Goal: Information Seeking & Learning: Learn about a topic

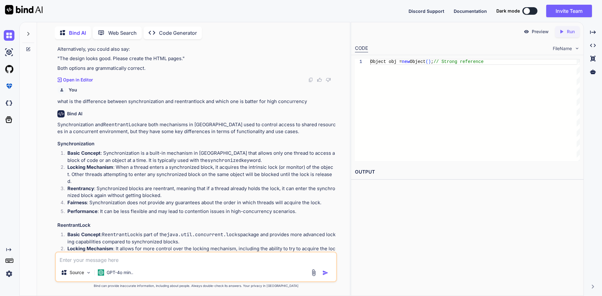
scroll to position [437, 0]
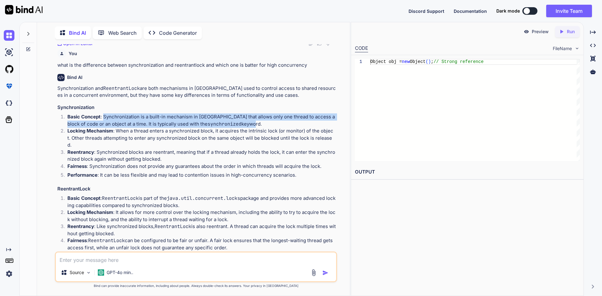
drag, startPoint x: 103, startPoint y: 117, endPoint x: 219, endPoint y: 125, distance: 116.2
click at [219, 125] on p "Basic Concept : Synchronization is a built-in mechanism in [GEOGRAPHIC_DATA] th…" at bounding box center [201, 120] width 268 height 14
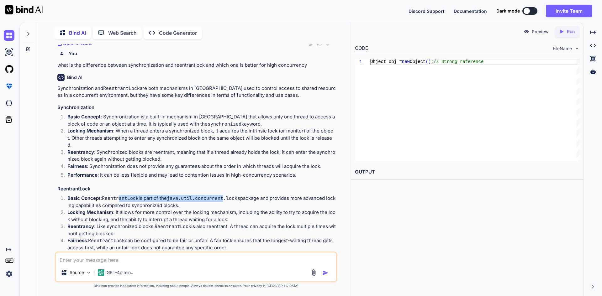
drag, startPoint x: 143, startPoint y: 190, endPoint x: 228, endPoint y: 187, distance: 85.3
click at [228, 187] on div "Synchronization and ReentrantLock are both mechanisms in [GEOGRAPHIC_DATA] used…" at bounding box center [196, 208] width 278 height 247
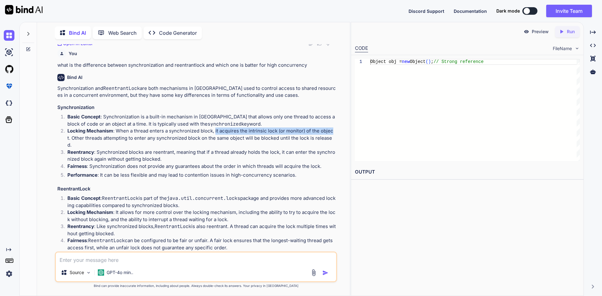
drag, startPoint x: 216, startPoint y: 129, endPoint x: 332, endPoint y: 130, distance: 116.0
click at [332, 130] on p "Locking Mechanism : When a thread enters a synchronized block, it acquires the …" at bounding box center [201, 138] width 268 height 21
click at [317, 136] on p "Locking Mechanism : When a thread enters a synchronized block, it acquires the …" at bounding box center [201, 138] width 268 height 21
click at [72, 134] on p "Locking Mechanism : When a thread enters a synchronized block, it acquires the …" at bounding box center [201, 138] width 268 height 21
drag, startPoint x: 68, startPoint y: 135, endPoint x: 119, endPoint y: 137, distance: 50.8
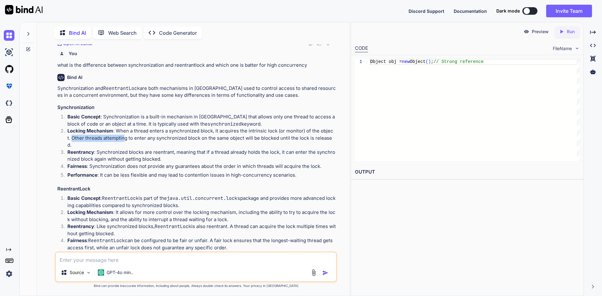
click at [119, 137] on p "Locking Mechanism : When a thread enters a synchronized block, it acquires the …" at bounding box center [201, 138] width 268 height 21
click at [123, 209] on p "Locking Mechanism : It allows for more control over the locking mechanism, incl…" at bounding box center [201, 216] width 268 height 14
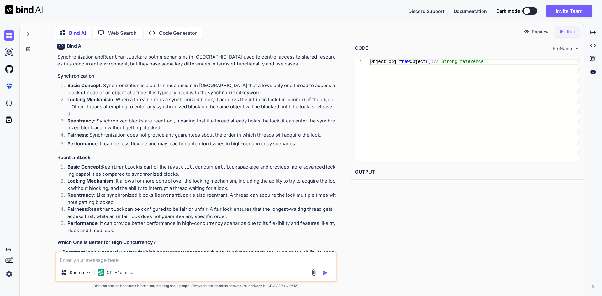
scroll to position [499, 0]
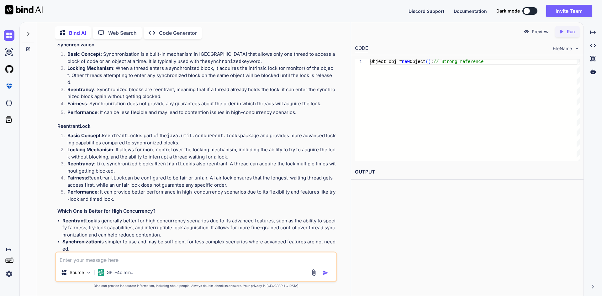
drag, startPoint x: 103, startPoint y: 196, endPoint x: 251, endPoint y: 208, distance: 148.5
click at [251, 208] on div "Synchronization and ReentrantLock are both mechanisms in [GEOGRAPHIC_DATA] used…" at bounding box center [196, 145] width 278 height 247
drag, startPoint x: 105, startPoint y: 152, endPoint x: 174, endPoint y: 149, distance: 68.7
click at [174, 149] on p "Locking Mechanism : It allows for more control over the locking mechanism, incl…" at bounding box center [201, 153] width 268 height 14
click at [172, 152] on p "Locking Mechanism : It allows for more control over the locking mechanism, incl…" at bounding box center [201, 153] width 268 height 14
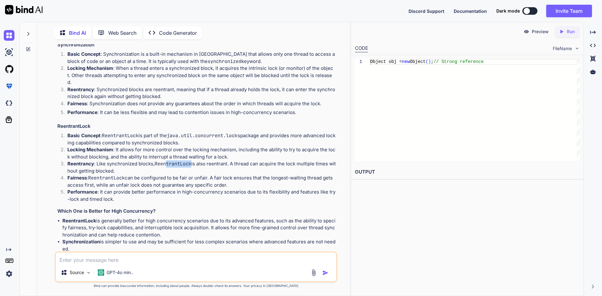
drag, startPoint x: 166, startPoint y: 158, endPoint x: 191, endPoint y: 157, distance: 24.5
click at [191, 161] on code "ReentrantLock" at bounding box center [173, 164] width 37 height 6
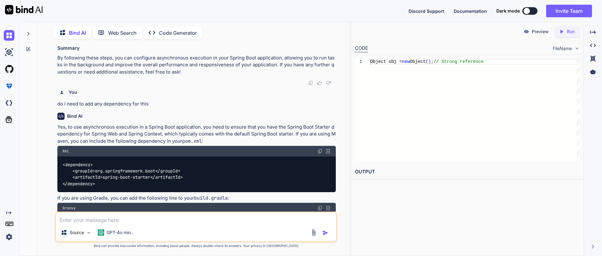
scroll to position [1785, 0]
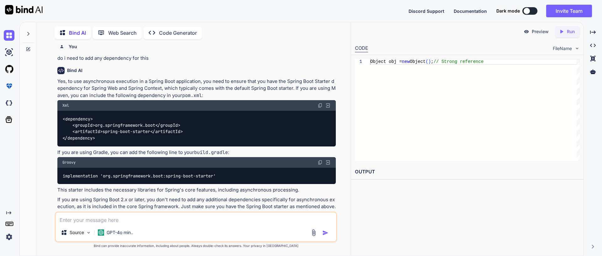
click at [129, 223] on textarea at bounding box center [196, 218] width 280 height 11
paste textarea "int[] array = { 5, 2, 8, 7, 1 };"
type textarea "how to sum this given array using java 8 int[] array = { 5, 2, 8, 7, 1 };"
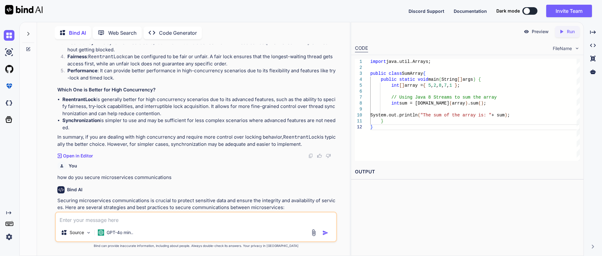
scroll to position [623, 0]
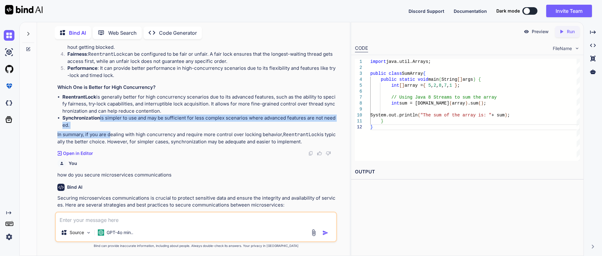
drag, startPoint x: 100, startPoint y: 111, endPoint x: 109, endPoint y: 123, distance: 15.1
click at [109, 123] on div "Synchronization and ReentrantLock are both mechanisms in [GEOGRAPHIC_DATA] used…" at bounding box center [196, 21] width 278 height 247
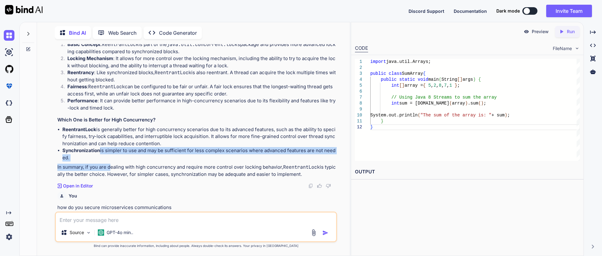
scroll to position [592, 0]
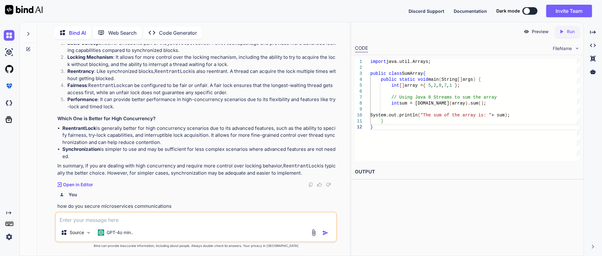
click at [81, 216] on textarea at bounding box center [196, 218] width 280 height 11
click at [76, 125] on strong "ReentrantLock" at bounding box center [79, 128] width 34 height 6
copy p "ReentrantLock"
click at [85, 218] on textarea at bounding box center [196, 218] width 280 height 11
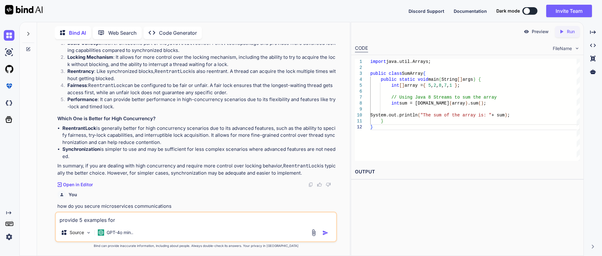
paste textarea "ReentrantLock"
type textarea "provide 5 examples for ReentrantLock"
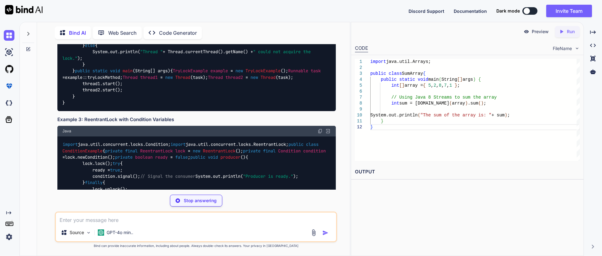
scroll to position [2928, 0]
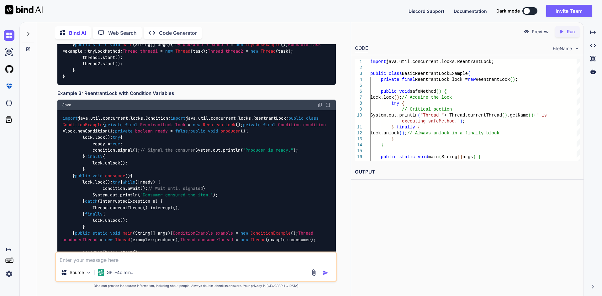
scroll to position [2959, 0]
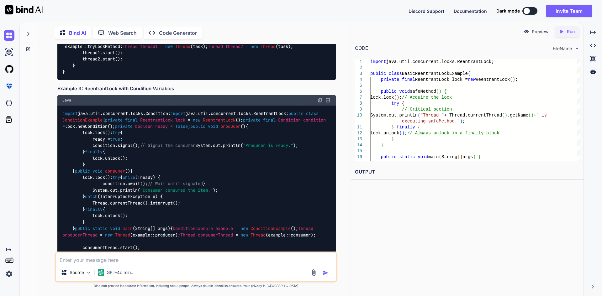
copy code "BasicReentrantLockExample"
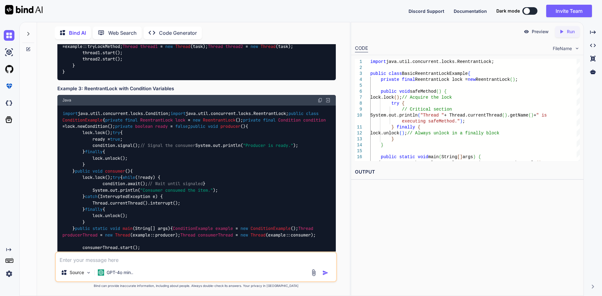
copy code "ReentrantLock"
click at [125, 265] on div "Source GPT-4o min.." at bounding box center [196, 267] width 282 height 31
click at [124, 260] on textarea at bounding box center [196, 258] width 280 height 11
type textarea "how to use try with resource"
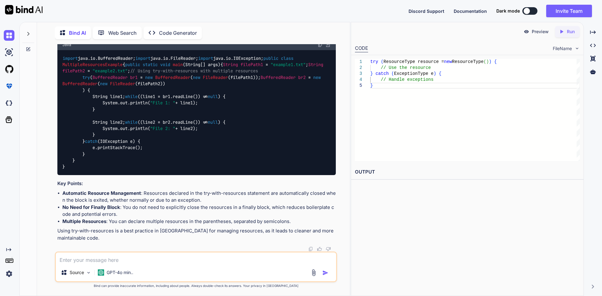
scroll to position [4523, 0]
click at [93, 124] on code "import java.io.BufferedReader; import java.io.FileReader; import java.io.IOExce…" at bounding box center [193, 112] width 263 height 115
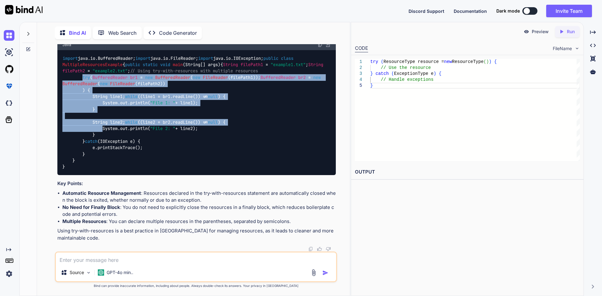
drag, startPoint x: 82, startPoint y: 124, endPoint x: 103, endPoint y: 199, distance: 77.2
click at [103, 170] on code "import java.io.BufferedReader; import java.io.FileReader; import java.io.IOExce…" at bounding box center [193, 112] width 263 height 115
click at [120, 80] on span "BufferedReader" at bounding box center [109, 78] width 35 height 6
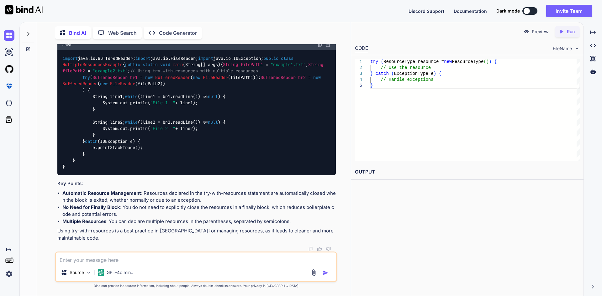
drag, startPoint x: 78, startPoint y: 124, endPoint x: 108, endPoint y: 126, distance: 30.5
click at [108, 126] on div "import java.io.BufferedReader; import java.io.FileReader; import java.io.IOExce…" at bounding box center [196, 112] width 278 height 125
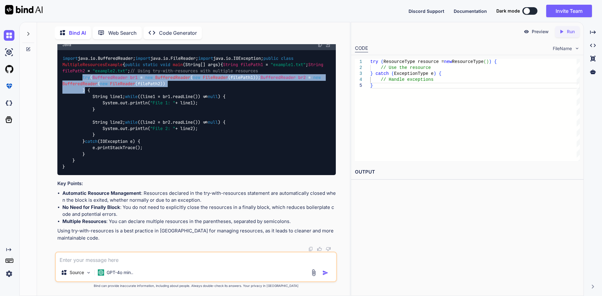
drag, startPoint x: 86, startPoint y: 144, endPoint x: 82, endPoint y: 126, distance: 17.9
click at [82, 126] on code "import java.io.BufferedReader; import java.io.FileReader; import java.io.IOExce…" at bounding box center [193, 112] width 263 height 115
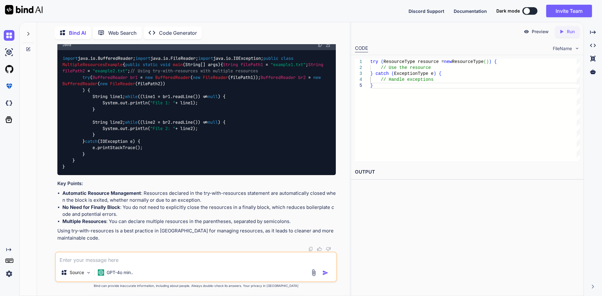
click at [141, 259] on textarea at bounding box center [196, 258] width 280 height 11
paste textarea "private static final String ComputableFuture = null; private final ReentrantLoc…"
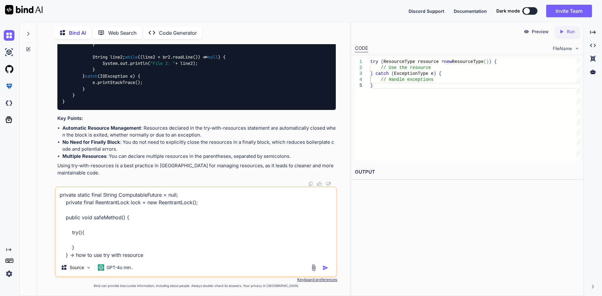
type textarea "private static final String ComputableFuture = null; private final ReentrantLoc…"
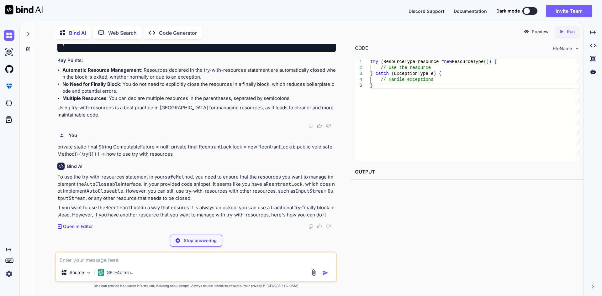
scroll to position [4714, 0]
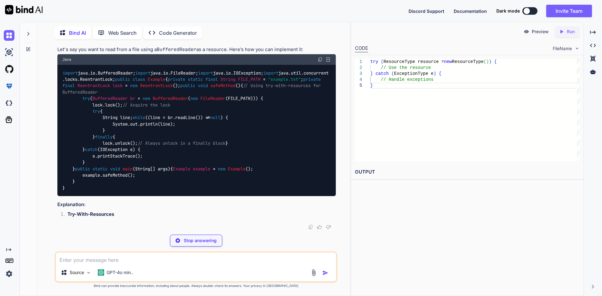
drag, startPoint x: 195, startPoint y: 177, endPoint x: 258, endPoint y: 186, distance: 63.7
click at [258, 15] on p "To use the try-with-resources statement in your safeMethod , you need to ensure…" at bounding box center [196, 1] width 278 height 28
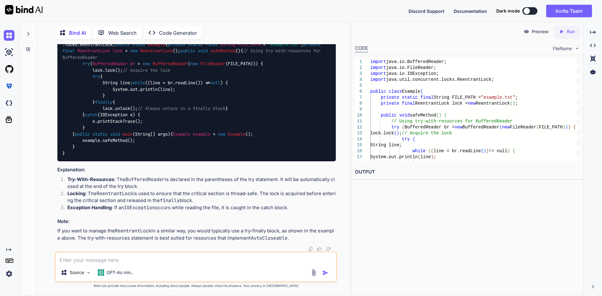
drag, startPoint x: 52, startPoint y: 183, endPoint x: 144, endPoint y: 183, distance: 91.5
click at [144, 183] on div "You Poor suggestion quality can often be improved by: a. Using short variable n…" at bounding box center [196, 170] width 308 height 252
drag, startPoint x: 139, startPoint y: 177, endPoint x: 233, endPoint y: 175, distance: 93.1
click at [233, 161] on div "import java.io.BufferedReader; import java.io.FileReader; import java.io.IOExce…" at bounding box center [196, 95] width 278 height 131
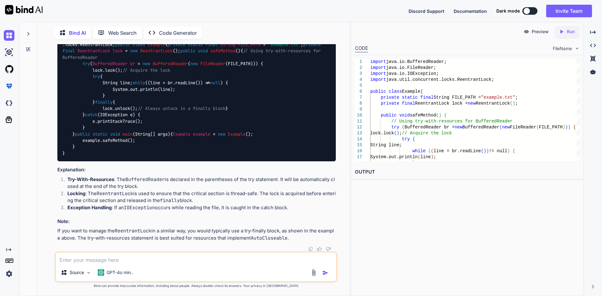
click at [127, 157] on code "import java.io.BufferedReader; import java.io.FileReader; import java.io.IOExce…" at bounding box center [195, 96] width 266 height 122
click at [97, 157] on code "import java.io.BufferedReader; import java.io.FileReader; import java.io.IOExce…" at bounding box center [195, 96] width 266 height 122
click at [94, 157] on code "import java.io.BufferedReader; import java.io.FileReader; import java.io.IOExce…" at bounding box center [195, 96] width 266 height 122
drag, startPoint x: 97, startPoint y: 171, endPoint x: 106, endPoint y: 183, distance: 15.5
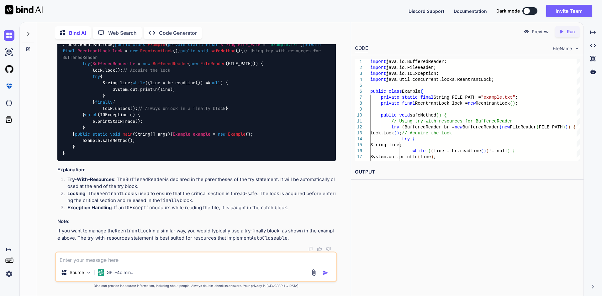
click at [106, 161] on div "import java.io.BufferedReader; import java.io.FileReader; import java.io.IOExce…" at bounding box center [196, 95] width 278 height 131
drag, startPoint x: 100, startPoint y: 182, endPoint x: 99, endPoint y: 171, distance: 11.1
click at [99, 161] on div "import java.io.BufferedReader; import java.io.FileReader; import java.io.IOExce…" at bounding box center [196, 95] width 278 height 131
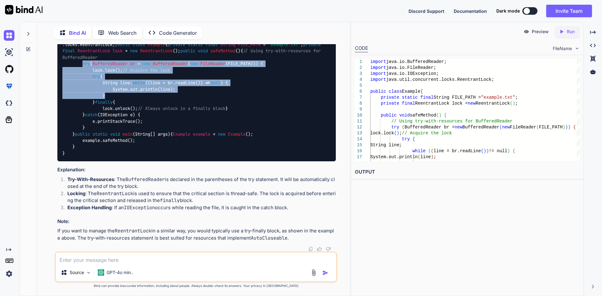
drag, startPoint x: 83, startPoint y: 123, endPoint x: 135, endPoint y: 162, distance: 65.6
click at [135, 161] on div "import java.io.BufferedReader; import java.io.FileReader; import java.io.IOExce…" at bounding box center [196, 95] width 278 height 131
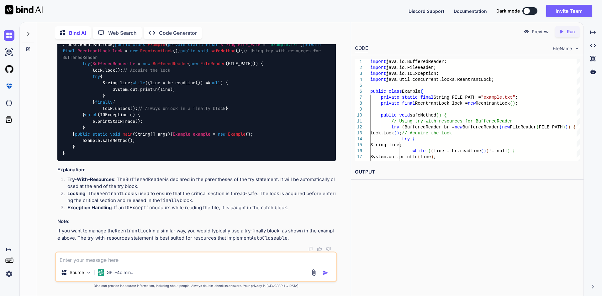
click at [108, 161] on div "import java.io.BufferedReader; import java.io.FileReader; import java.io.IOExce…" at bounding box center [196, 95] width 278 height 131
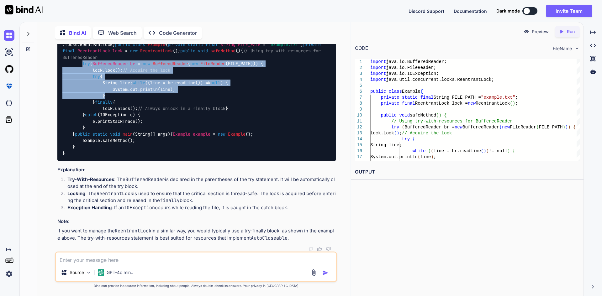
drag, startPoint x: 110, startPoint y: 165, endPoint x: 82, endPoint y: 125, distance: 48.4
click at [82, 125] on div "import java.io.BufferedReader; import java.io.FileReader; import java.io.IOExce…" at bounding box center [196, 95] width 278 height 131
click at [86, 140] on code "import java.io.BufferedReader; import java.io.FileReader; import java.io.IOExce…" at bounding box center [195, 96] width 266 height 122
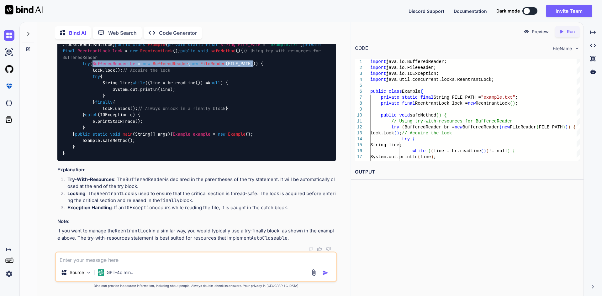
drag, startPoint x: 95, startPoint y: 128, endPoint x: 260, endPoint y: 125, distance: 164.6
click at [260, 125] on code "import java.io.BufferedReader; import java.io.FileReader; import java.io.IOExce…" at bounding box center [195, 96] width 266 height 122
click at [271, 128] on div "import java.io.BufferedReader; import java.io.FileReader; import java.io.IOExce…" at bounding box center [196, 95] width 278 height 131
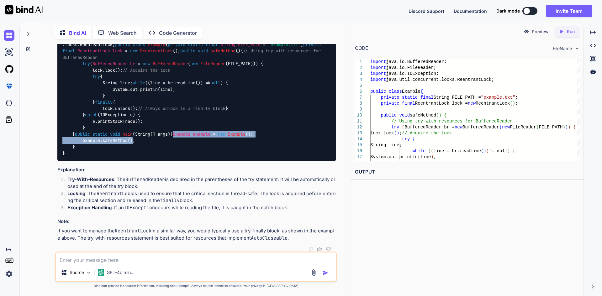
drag, startPoint x: 82, startPoint y: 228, endPoint x: 134, endPoint y: 235, distance: 53.1
click at [134, 157] on code "import java.io.BufferedReader; import java.io.FileReader; import java.io.IOExce…" at bounding box center [195, 96] width 266 height 122
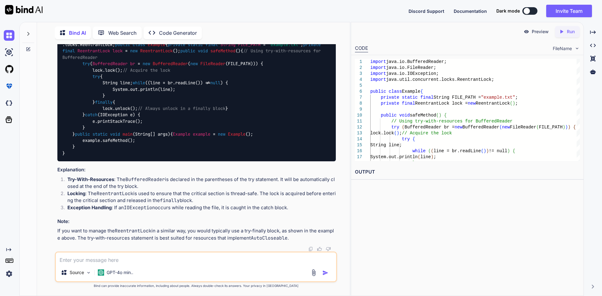
click at [182, 111] on span "// Always unlock in a finally block" at bounding box center [182, 109] width 88 height 6
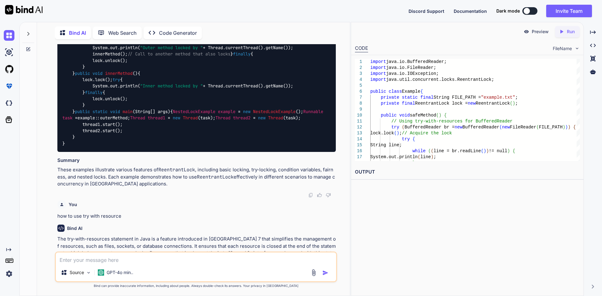
scroll to position [3320, 0]
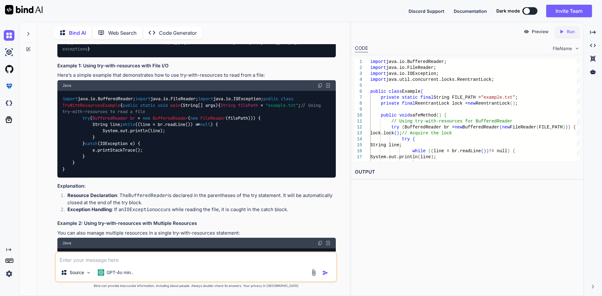
scroll to position [3634, 0]
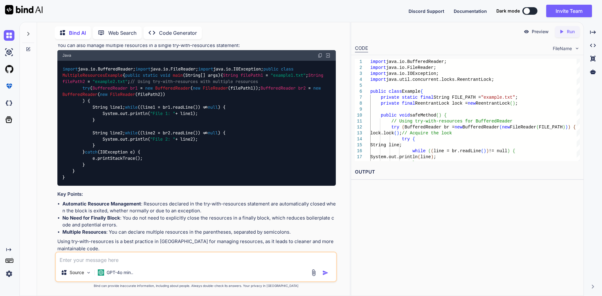
scroll to position [3822, 0]
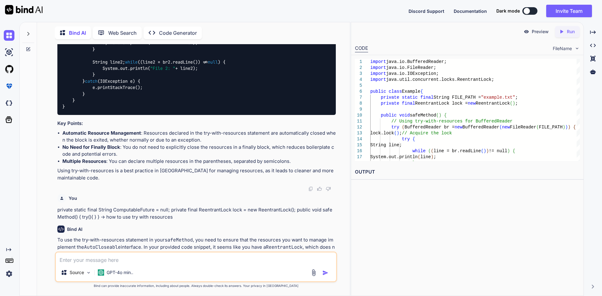
scroll to position [3884, 0]
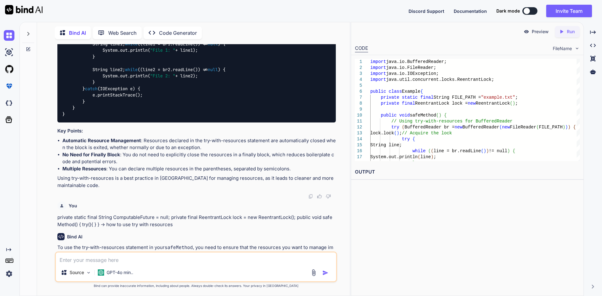
drag, startPoint x: 125, startPoint y: 196, endPoint x: 42, endPoint y: 155, distance: 92.5
click at [42, 155] on div "Bind AI Web Search Created with Pixso. Code Generator You Poor suggestion quali…" at bounding box center [193, 160] width 313 height 272
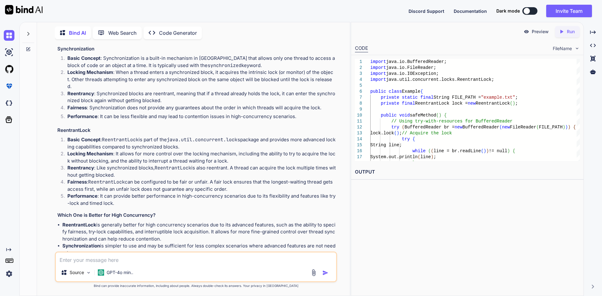
scroll to position [405, 0]
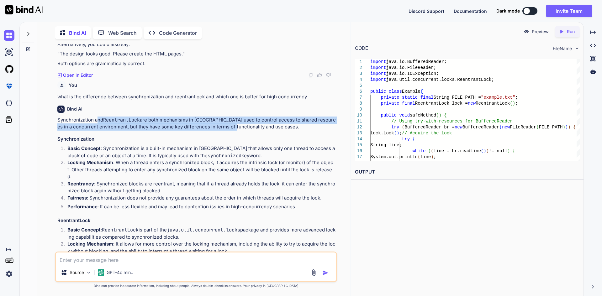
drag, startPoint x: 97, startPoint y: 120, endPoint x: 224, endPoint y: 125, distance: 127.7
click at [224, 125] on p "Synchronization and ReentrantLock are both mechanisms in [GEOGRAPHIC_DATA] used…" at bounding box center [196, 124] width 278 height 14
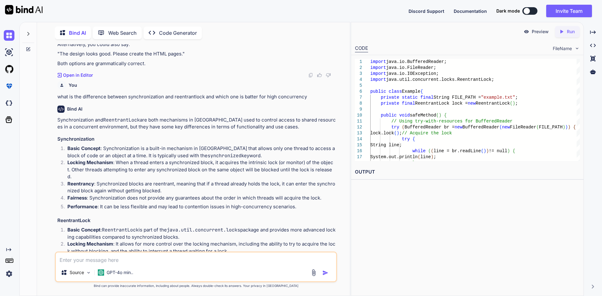
click at [256, 160] on p "Locking Mechanism : When a thread enters a synchronized block, it acquires the …" at bounding box center [201, 169] width 268 height 21
copy p "intrinsic lock"
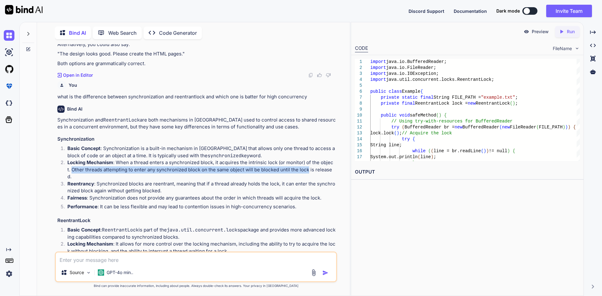
drag, startPoint x: 66, startPoint y: 170, endPoint x: 303, endPoint y: 171, distance: 237.0
click at [303, 171] on li "Locking Mechanism : When a thread enters a synchronized block, it acquires the …" at bounding box center [198, 169] width 273 height 21
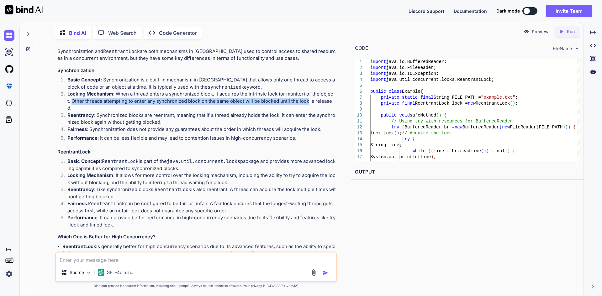
scroll to position [468, 0]
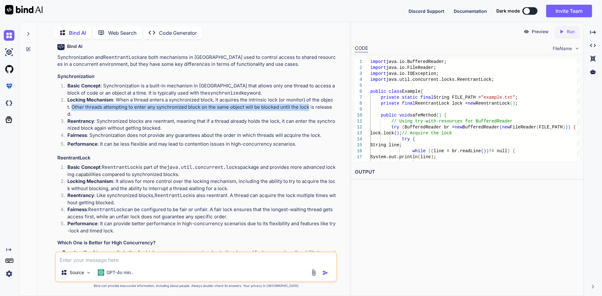
drag, startPoint x: 77, startPoint y: 169, endPoint x: 191, endPoint y: 168, distance: 113.5
click at [191, 168] on p "Basic Concept : ReentrantLock is part of the java.util.concurrent.locks package…" at bounding box center [201, 171] width 268 height 14
click at [199, 168] on p "Basic Concept : ReentrantLock is part of the java.util.concurrent.locks package…" at bounding box center [201, 171] width 268 height 14
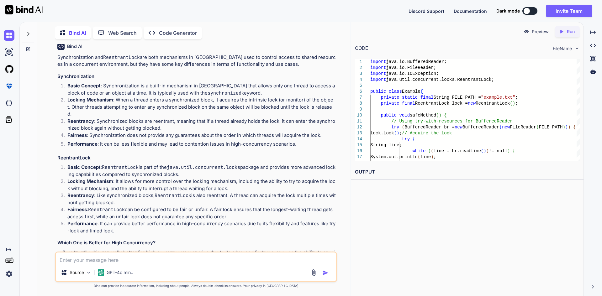
click at [197, 166] on p "Basic Concept : ReentrantLock is part of the java.util.concurrent.locks package…" at bounding box center [201, 171] width 268 height 14
drag, startPoint x: 114, startPoint y: 173, endPoint x: 147, endPoint y: 174, distance: 32.3
click at [147, 178] on p "Locking Mechanism : It allows for more control over the locking mechanism, incl…" at bounding box center [201, 185] width 268 height 14
click at [138, 178] on p "Locking Mechanism : It allows for more control over the locking mechanism, incl…" at bounding box center [201, 185] width 268 height 14
drag, startPoint x: 116, startPoint y: 175, endPoint x: 236, endPoint y: 171, distance: 119.8
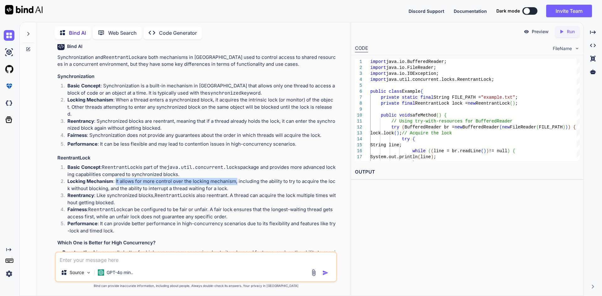
click at [236, 178] on p "Locking Mechanism : It allows for more control over the locking mechanism, incl…" at bounding box center [201, 185] width 268 height 14
drag, startPoint x: 115, startPoint y: 173, endPoint x: 144, endPoint y: 173, distance: 28.2
click at [144, 178] on p "Locking Mechanism : It allows for more control over the locking mechanism, incl…" at bounding box center [201, 185] width 268 height 14
click at [133, 178] on p "Locking Mechanism : It allows for more control over the locking mechanism, incl…" at bounding box center [201, 185] width 268 height 14
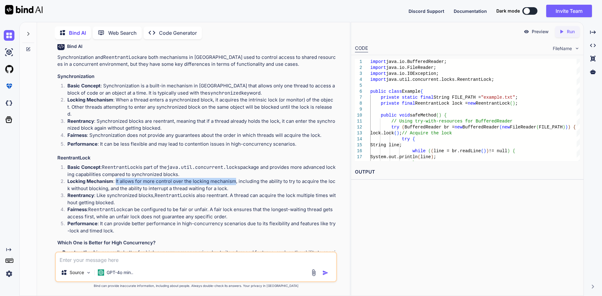
drag, startPoint x: 116, startPoint y: 175, endPoint x: 235, endPoint y: 173, distance: 119.4
click at [235, 178] on p "Locking Mechanism : It allows for more control over the locking mechanism, incl…" at bounding box center [201, 185] width 268 height 14
click at [398, 217] on div "Preview Created with Pixso. Run CODE FileName 1 2 3 4 5 6 7 8 9 10 11 12 13 14 …" at bounding box center [467, 159] width 233 height 274
drag, startPoint x: 67, startPoint y: 160, endPoint x: 185, endPoint y: 166, distance: 118.3
click at [185, 166] on li "Basic Concept : ReentrantLock is part of the java.util.concurrent.locks package…" at bounding box center [198, 171] width 273 height 14
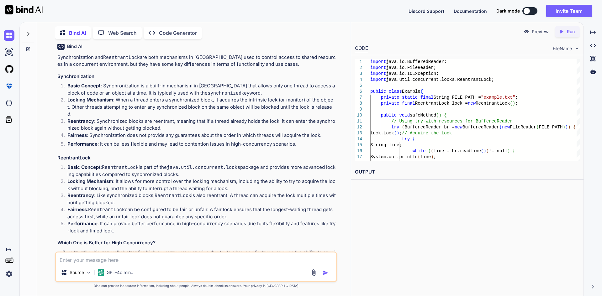
click at [185, 166] on p "Basic Concept : ReentrantLock is part of the java.util.concurrent.locks package…" at bounding box center [201, 171] width 268 height 14
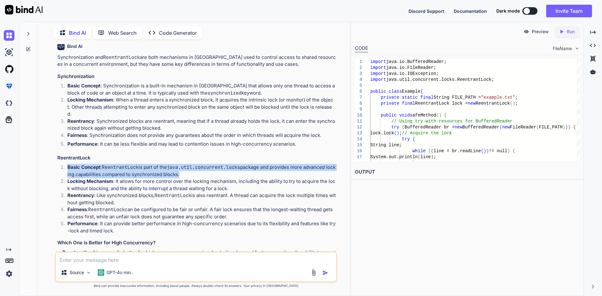
drag, startPoint x: 185, startPoint y: 166, endPoint x: 68, endPoint y: 162, distance: 117.0
click at [68, 164] on p "Basic Concept : ReentrantLock is part of the java.util.concurrent.locks package…" at bounding box center [201, 171] width 268 height 14
click at [87, 168] on p "Basic Concept : ReentrantLock is part of the java.util.concurrent.locks package…" at bounding box center [201, 171] width 268 height 14
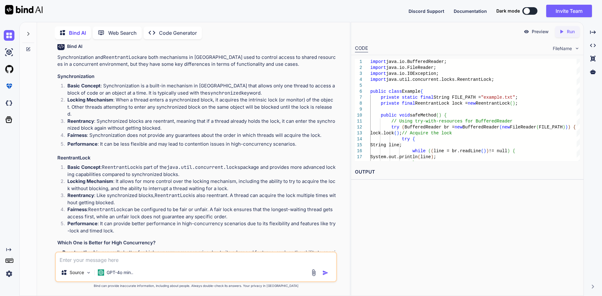
drag, startPoint x: 67, startPoint y: 160, endPoint x: 192, endPoint y: 167, distance: 125.3
click at [192, 167] on li "Basic Concept : ReentrantLock is part of the java.util.concurrent.locks package…" at bounding box center [198, 171] width 273 height 14
click at [193, 167] on p "Basic Concept : ReentrantLock is part of the java.util.concurrent.locks package…" at bounding box center [201, 171] width 268 height 14
drag, startPoint x: 185, startPoint y: 167, endPoint x: 67, endPoint y: 156, distance: 118.4
click at [67, 156] on div "Synchronization and ReentrantLock are both mechanisms in [GEOGRAPHIC_DATA] used…" at bounding box center [196, 177] width 278 height 247
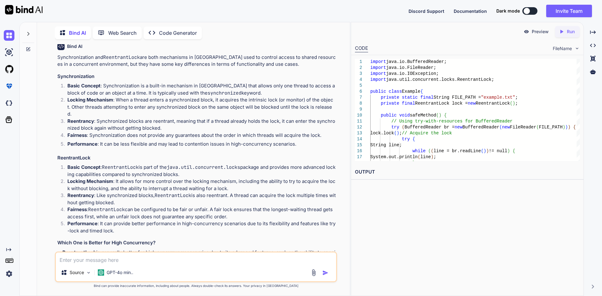
click at [71, 178] on strong "Locking Mechanism" at bounding box center [90, 181] width 46 height 6
drag, startPoint x: 67, startPoint y: 174, endPoint x: 239, endPoint y: 195, distance: 173.0
click at [239, 195] on ol "Basic Concept : ReentrantLock is part of the java.util.concurrent.locks package…" at bounding box center [196, 199] width 278 height 71
click at [239, 195] on p "Reentrancy : Like synchronized blocks, ReentrantLock is also reentrant. A threa…" at bounding box center [201, 199] width 268 height 14
drag, startPoint x: 118, startPoint y: 196, endPoint x: 66, endPoint y: 164, distance: 61.9
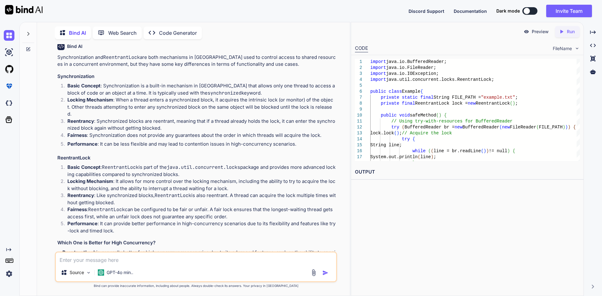
click at [66, 164] on ol "Basic Concept : ReentrantLock is part of the java.util.concurrent.locks package…" at bounding box center [196, 199] width 278 height 71
drag, startPoint x: 66, startPoint y: 190, endPoint x: 70, endPoint y: 202, distance: 11.8
click at [70, 207] on strong "Fairness" at bounding box center [76, 210] width 19 height 6
drag, startPoint x: 226, startPoint y: 211, endPoint x: 61, endPoint y: 188, distance: 166.5
click at [61, 188] on ol "Basic Concept : ReentrantLock is part of the java.util.concurrent.locks package…" at bounding box center [196, 199] width 278 height 71
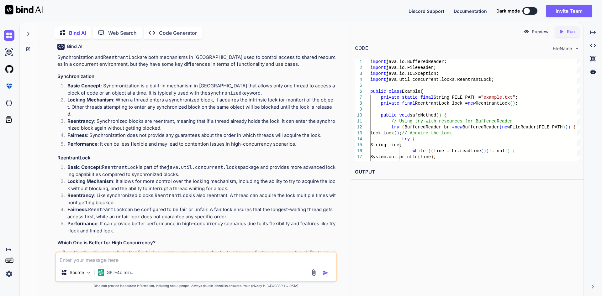
click at [62, 192] on li "Reentrancy : Like synchronized blocks, ReentrantLock is also reentrant. A threa…" at bounding box center [198, 199] width 273 height 14
drag, startPoint x: 68, startPoint y: 187, endPoint x: 239, endPoint y: 210, distance: 172.4
click at [239, 210] on ol "Basic Concept : ReentrantLock is part of the java.util.concurrent.locks package…" at bounding box center [196, 199] width 278 height 71
click at [239, 210] on p "Fairness : ReentrantLock can be configured to be fair or unfair. A fair lock en…" at bounding box center [201, 213] width 268 height 14
drag, startPoint x: 232, startPoint y: 208, endPoint x: 63, endPoint y: 187, distance: 170.6
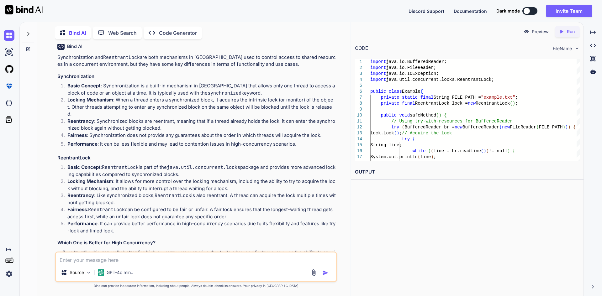
click at [63, 187] on ol "Basic Concept : ReentrantLock is part of the java.util.concurrent.locks package…" at bounding box center [196, 199] width 278 height 71
click at [69, 192] on p "Reentrancy : Like synchronized blocks, ReentrantLock is also reentrant. A threa…" at bounding box center [201, 199] width 268 height 14
drag, startPoint x: 67, startPoint y: 187, endPoint x: 232, endPoint y: 212, distance: 167.4
click at [232, 212] on ol "Basic Concept : ReentrantLock is part of the java.util.concurrent.locks package…" at bounding box center [196, 199] width 278 height 71
click at [161, 209] on p "Fairness : ReentrantLock can be configured to be fair or unfair. A fair lock en…" at bounding box center [201, 213] width 268 height 14
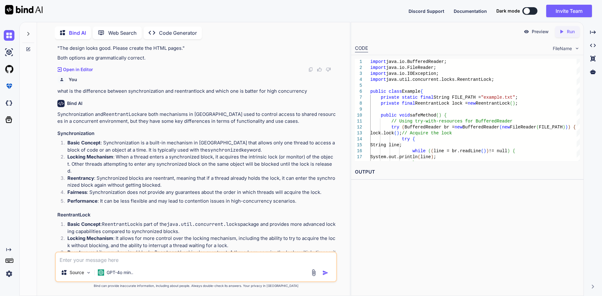
scroll to position [405, 0]
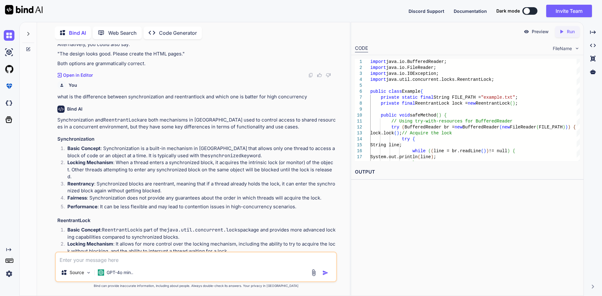
drag, startPoint x: 161, startPoint y: 209, endPoint x: 144, endPoint y: 216, distance: 18.7
click at [144, 217] on h3 "ReentrantLock" at bounding box center [196, 220] width 278 height 7
drag, startPoint x: 144, startPoint y: 216, endPoint x: 260, endPoint y: 180, distance: 122.0
click at [260, 181] on p "Reentrancy : Synchronized blocks are reentrant, meaning that if a thread alread…" at bounding box center [201, 188] width 268 height 14
